Goal: Check status: Check status

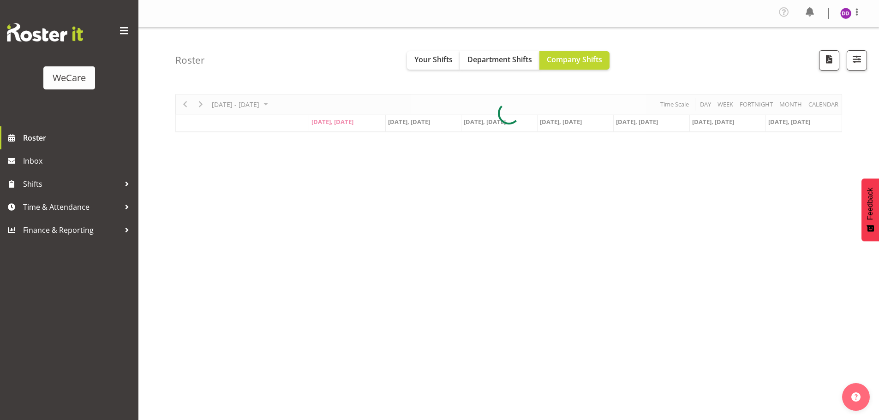
select select "location"
click at [859, 60] on span "button" at bounding box center [856, 59] width 12 height 12
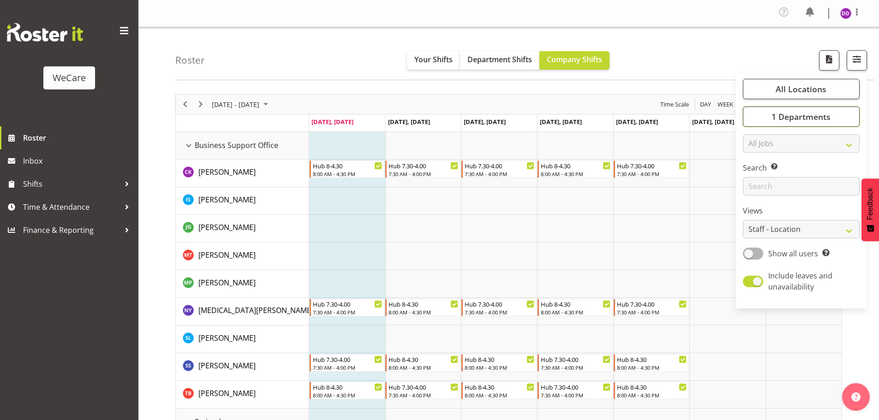
click at [815, 114] on span "1 Departments" at bounding box center [800, 116] width 59 height 11
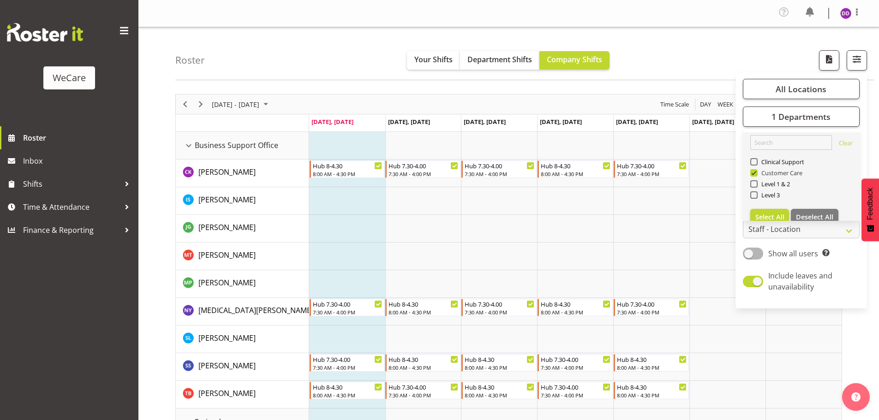
click at [777, 172] on span "Customer Care" at bounding box center [779, 172] width 45 height 7
click at [756, 172] on input "Customer Care" at bounding box center [753, 173] width 6 height 6
checkbox input "false"
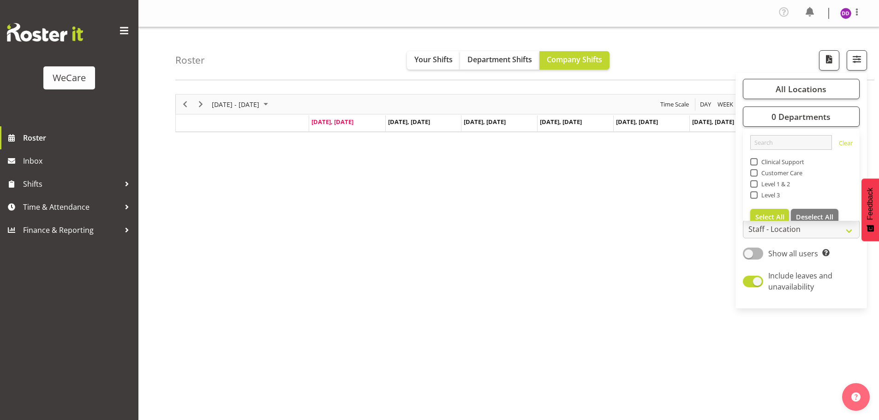
drag, startPoint x: 779, startPoint y: 182, endPoint x: 791, endPoint y: 187, distance: 12.8
click at [779, 182] on span "Level 1 & 2" at bounding box center [773, 183] width 33 height 7
click at [756, 182] on input "Level 1 & 2" at bounding box center [753, 184] width 6 height 6
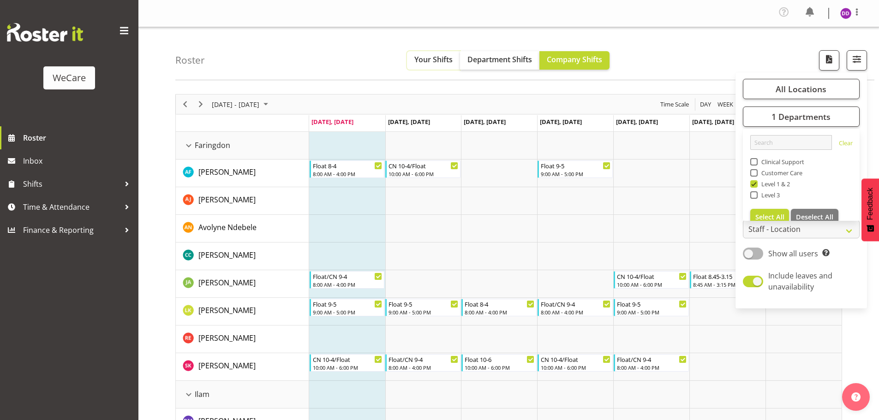
click at [408, 57] on button "Your Shifts" at bounding box center [433, 60] width 53 height 18
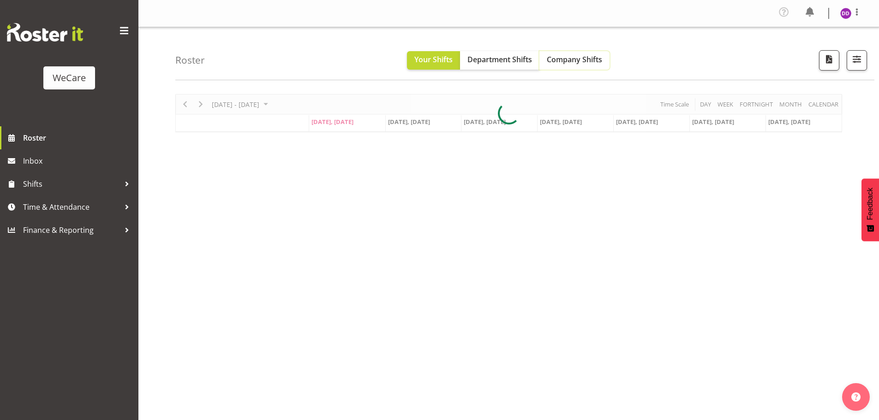
click at [576, 54] on span "Company Shifts" at bounding box center [574, 59] width 55 height 10
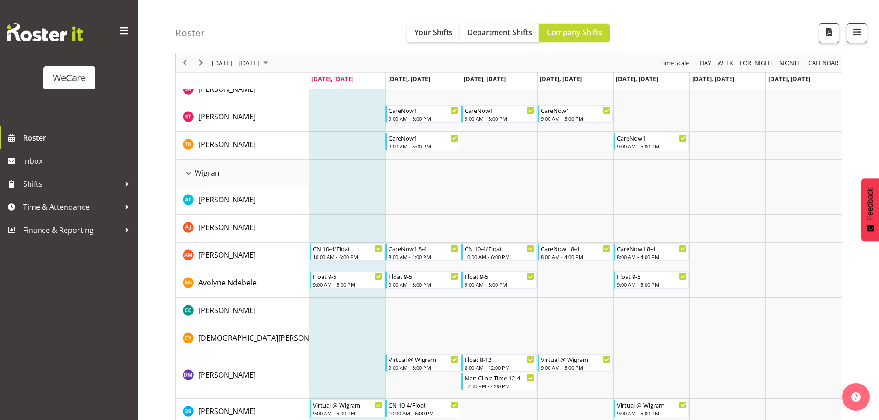
scroll to position [1245, 0]
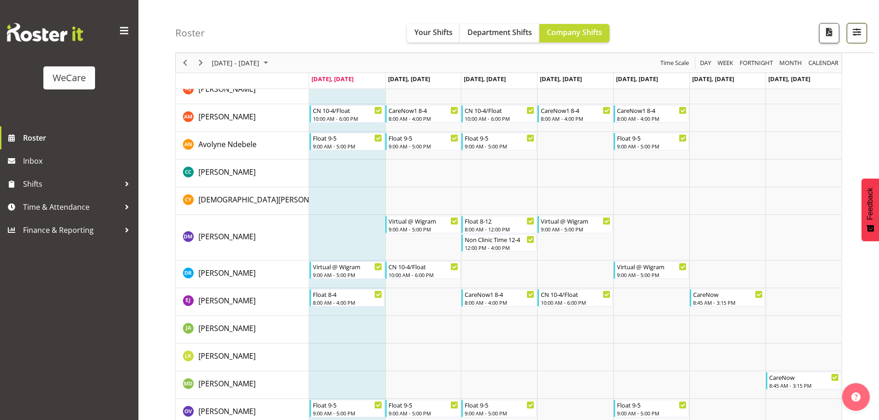
click at [856, 38] on span "button" at bounding box center [856, 35] width 3 height 11
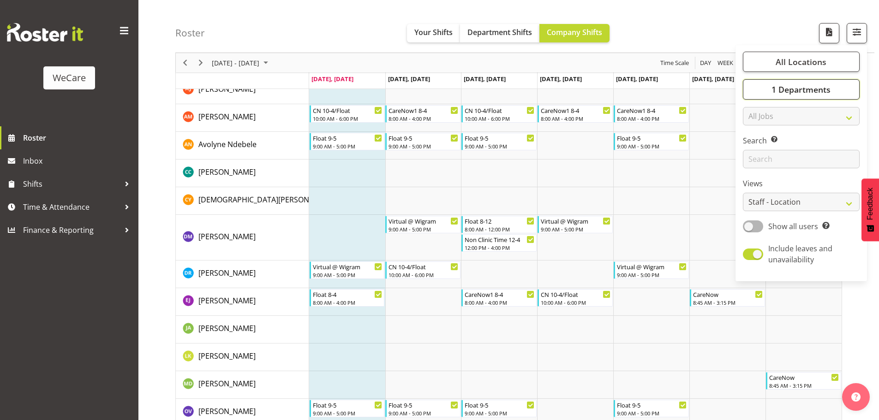
click at [786, 91] on span "1 Departments" at bounding box center [800, 89] width 59 height 11
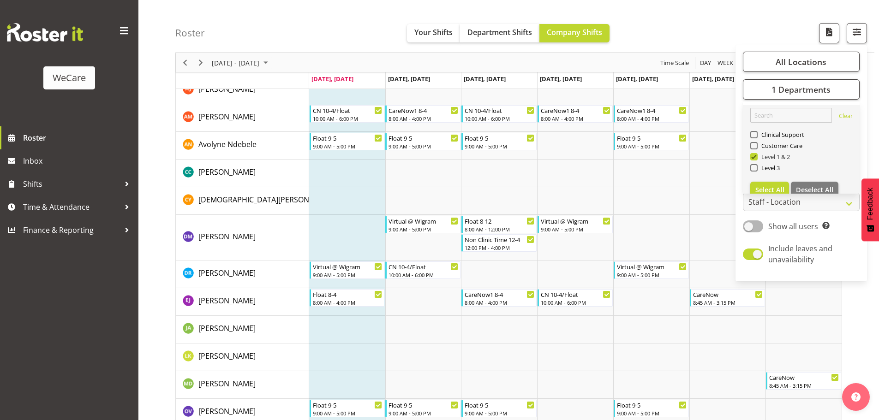
click at [759, 155] on span "Level 1 & 2" at bounding box center [773, 156] width 33 height 7
click at [756, 155] on input "Level 1 & 2" at bounding box center [753, 157] width 6 height 6
checkbox input "false"
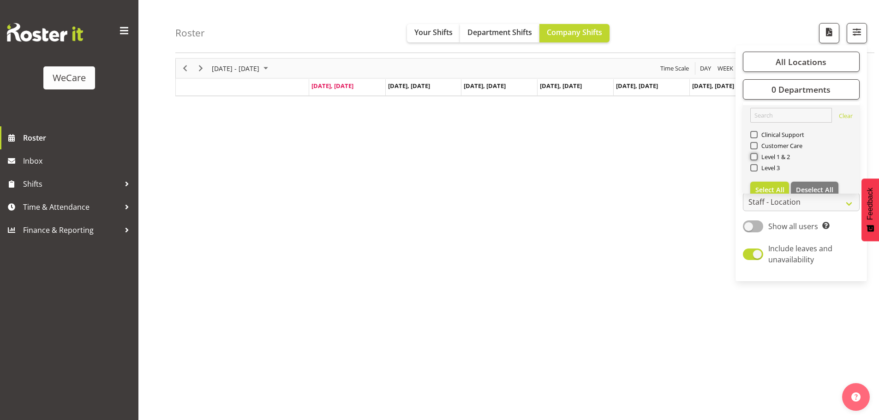
scroll to position [36, 0]
click at [759, 166] on span "Level 3" at bounding box center [768, 167] width 23 height 7
click at [756, 166] on input "Level 3" at bounding box center [753, 168] width 6 height 6
checkbox input "true"
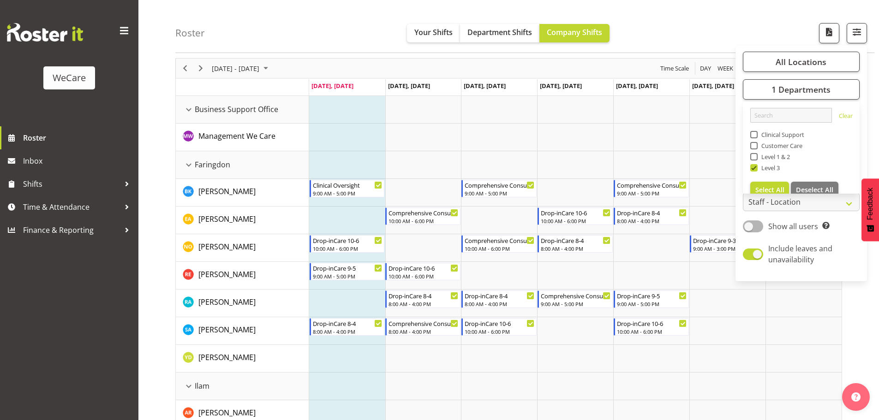
click at [373, 41] on div "Roster Your Shifts Department Shifts Company Shifts All Locations Clear Busines…" at bounding box center [524, 26] width 699 height 53
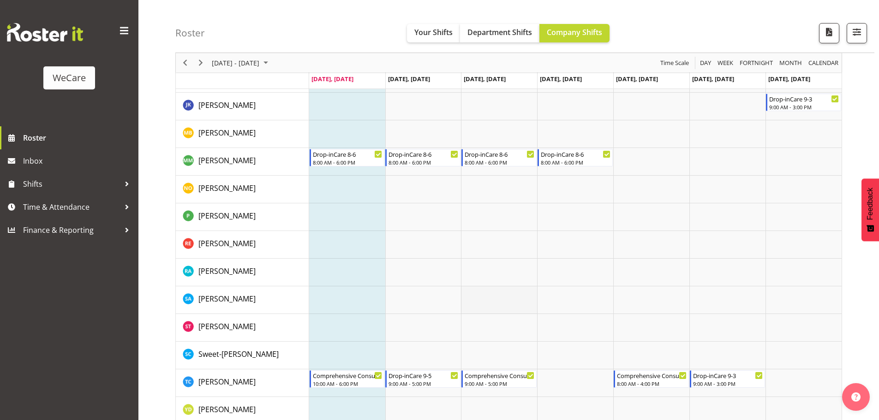
scroll to position [1158, 0]
